Goal: Task Accomplishment & Management: Manage account settings

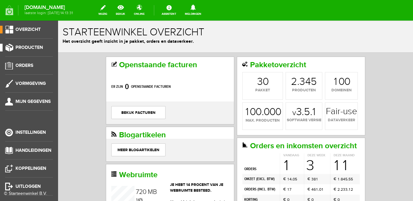
click at [34, 49] on span "Producten" at bounding box center [28, 47] width 27 height 5
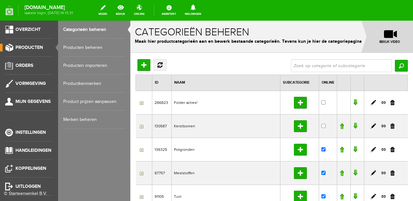
click at [80, 51] on link "Producten beheren" at bounding box center [94, 48] width 62 height 18
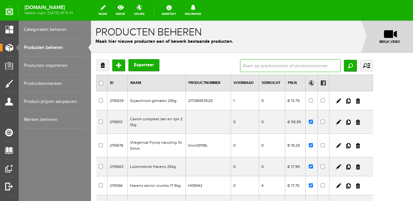
click at [310, 63] on input "text" at bounding box center [290, 65] width 101 height 13
type input "flynip"
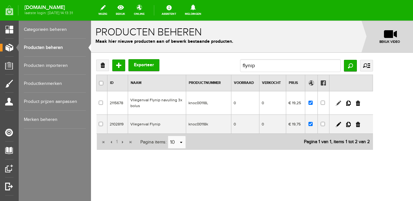
click at [341, 104] on link at bounding box center [337, 103] width 5 height 5
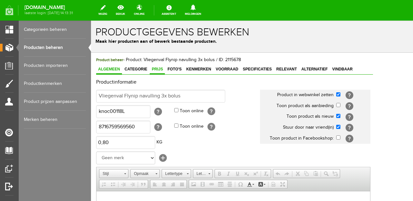
click at [156, 71] on span "Prijs" at bounding box center [157, 69] width 15 height 5
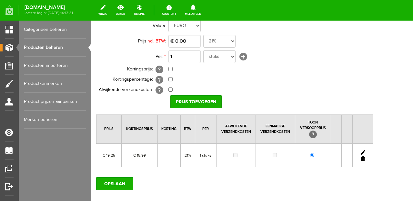
scroll to position [61, 0]
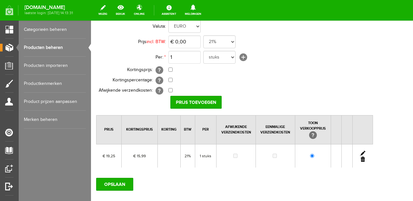
click at [365, 152] on link at bounding box center [362, 153] width 5 height 5
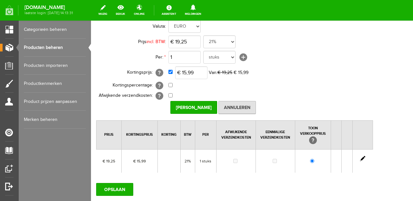
click at [169, 73] on input "checkbox" at bounding box center [170, 72] width 4 height 4
checkbox input "false"
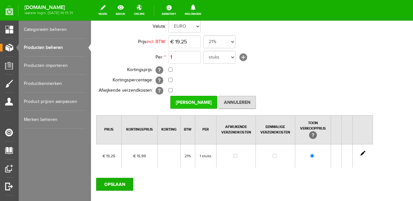
click at [196, 102] on input "[PERSON_NAME]" at bounding box center [193, 102] width 47 height 13
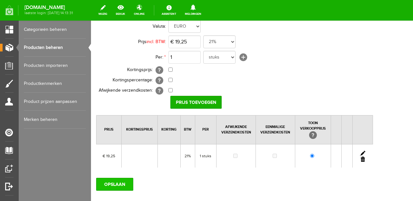
click at [125, 184] on input "OPSLAAN" at bounding box center [114, 184] width 37 height 13
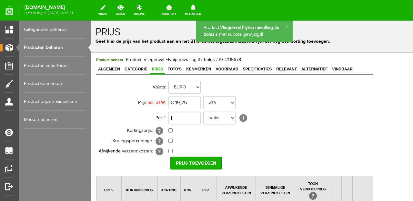
scroll to position [0, 0]
click at [113, 71] on span "Algemeen" at bounding box center [109, 69] width 26 height 5
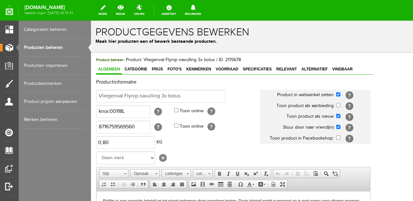
click at [340, 115] on input "checkbox" at bounding box center [338, 116] width 4 height 4
checkbox input "false"
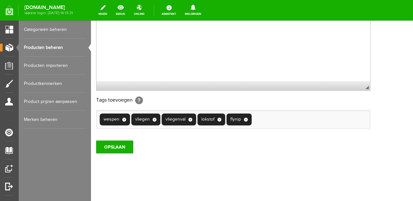
scroll to position [219, 0]
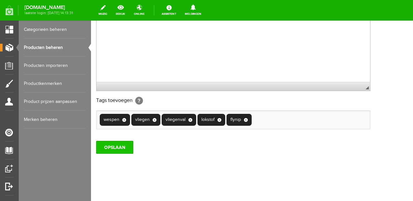
click at [127, 147] on input "OPSLAAN" at bounding box center [114, 147] width 37 height 13
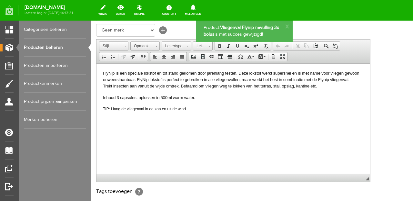
scroll to position [0, 0]
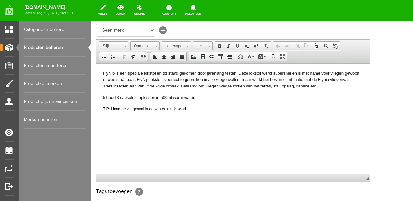
click at [52, 49] on link "Producten beheren" at bounding box center [55, 48] width 62 height 18
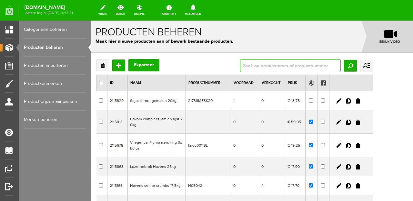
click at [287, 65] on input "text" at bounding box center [290, 65] width 101 height 13
type input "flynip"
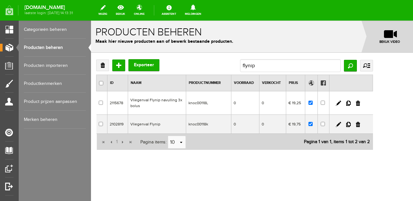
click at [231, 104] on td "knoc00118L" at bounding box center [208, 104] width 45 height 24
checkbox input "true"
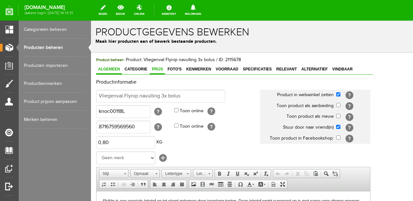
click at [157, 69] on span "Prijs" at bounding box center [157, 69] width 15 height 5
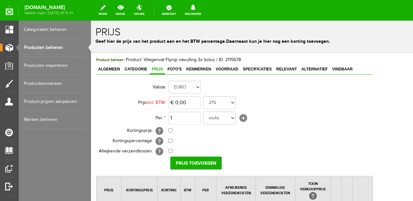
click at [28, 50] on link "Producten beheren" at bounding box center [55, 48] width 62 height 18
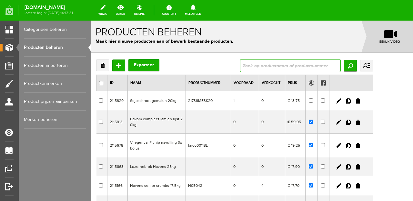
click at [328, 63] on input "text" at bounding box center [290, 65] width 101 height 13
type input "flynip"
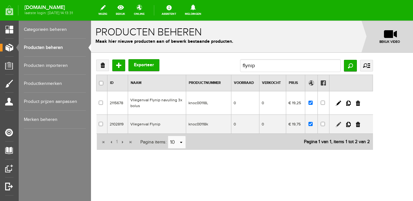
click at [341, 125] on link at bounding box center [337, 124] width 5 height 5
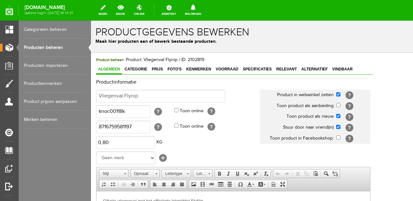
click at [340, 114] on input "checkbox" at bounding box center [338, 116] width 4 height 4
checkbox input "false"
click at [158, 71] on span "Prijs" at bounding box center [157, 69] width 15 height 5
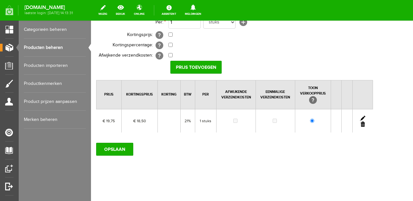
scroll to position [96, 0]
click at [365, 118] on link at bounding box center [362, 118] width 5 height 5
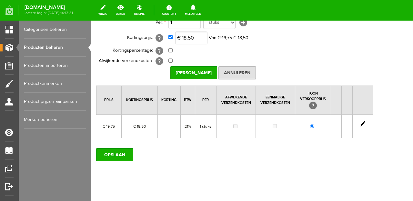
click at [169, 38] on input "checkbox" at bounding box center [170, 37] width 4 height 4
checkbox input "false"
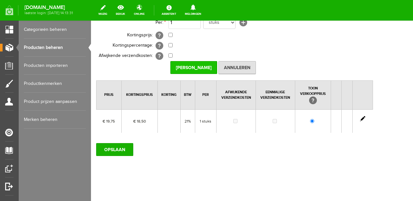
click at [177, 63] on input "[PERSON_NAME]" at bounding box center [193, 67] width 47 height 13
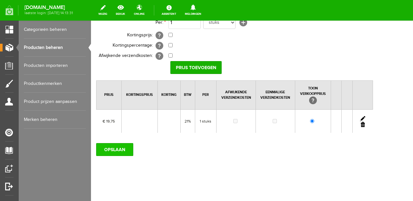
click at [121, 151] on input "OPSLAAN" at bounding box center [114, 149] width 37 height 13
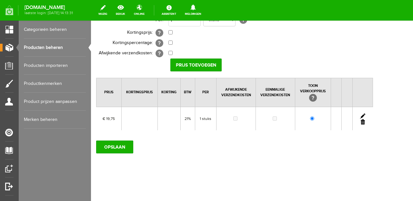
scroll to position [98, 0]
click at [121, 148] on input "OPSLAAN" at bounding box center [114, 147] width 37 height 13
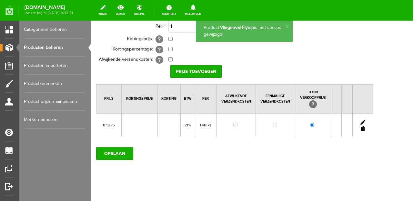
scroll to position [0, 0]
click at [41, 48] on link "Producten beheren" at bounding box center [55, 48] width 62 height 18
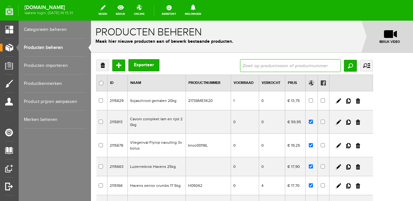
click at [287, 66] on input "text" at bounding box center [290, 65] width 101 height 13
type input "graszaad"
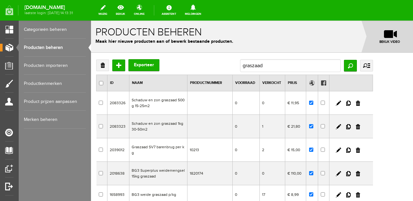
click at [285, 149] on td "2" at bounding box center [272, 151] width 26 height 24
checkbox input "true"
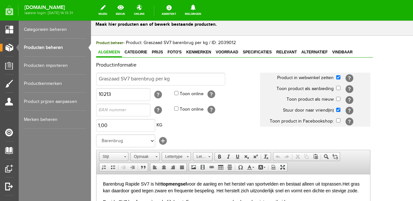
scroll to position [14, 0]
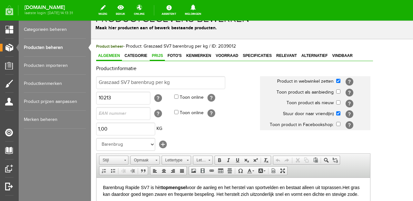
click at [155, 58] on span "Prijs" at bounding box center [157, 55] width 15 height 5
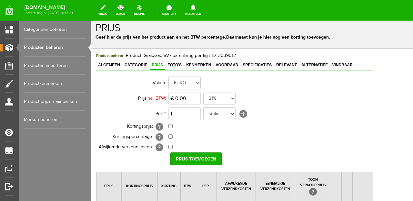
scroll to position [0, 0]
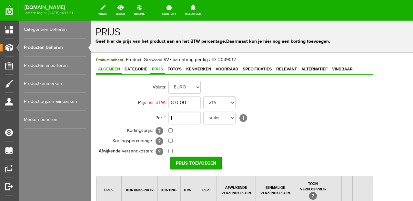
click at [108, 72] on link "Algemeen" at bounding box center [109, 69] width 26 height 9
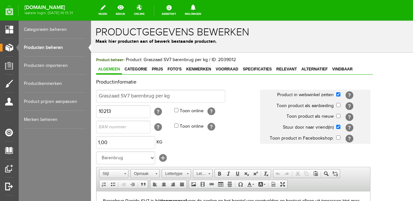
click at [340, 116] on input "checkbox" at bounding box center [338, 116] width 4 height 4
checkbox input "true"
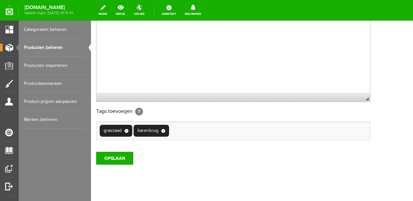
scroll to position [213, 0]
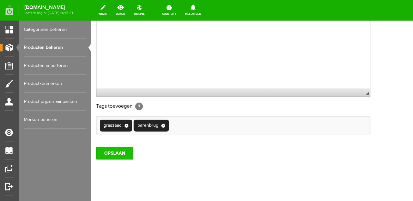
click at [119, 157] on input "OPSLAAN" at bounding box center [114, 153] width 37 height 13
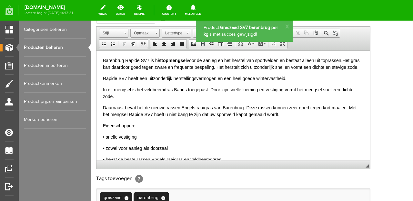
scroll to position [0, 0]
